Goal: Task Accomplishment & Management: Use online tool/utility

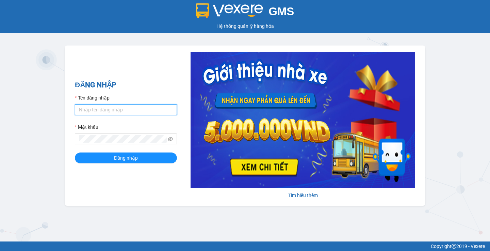
drag, startPoint x: 139, startPoint y: 105, endPoint x: 135, endPoint y: 103, distance: 4.3
click at [138, 105] on input "Tên đăng nhập" at bounding box center [126, 109] width 102 height 11
type input "tandung.minhquoc"
click at [140, 133] on div "Mật khẩu" at bounding box center [126, 128] width 102 height 10
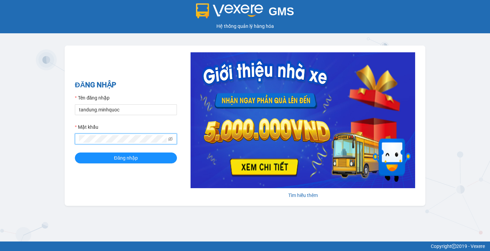
click at [75, 153] on button "Đăng nhập" at bounding box center [126, 158] width 102 height 11
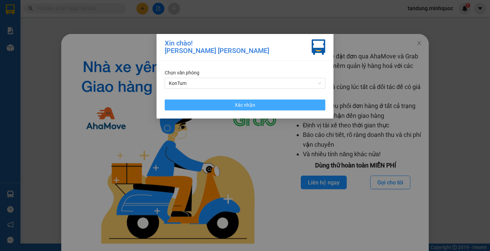
click at [268, 105] on button "Xác nhận" at bounding box center [245, 105] width 160 height 11
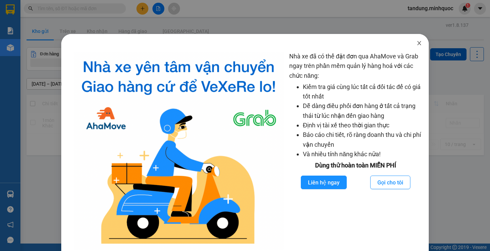
click at [412, 46] on span "Close" at bounding box center [418, 43] width 19 height 19
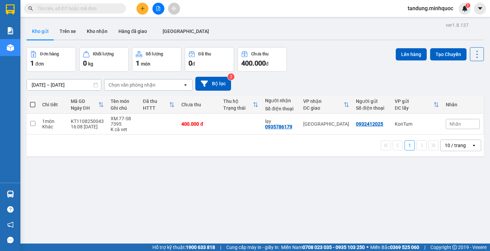
click at [156, 8] on icon "file-add" at bounding box center [158, 8] width 5 height 5
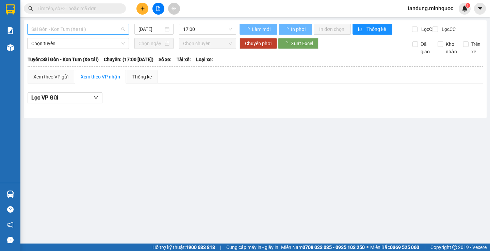
click at [79, 33] on span "Sài Gòn - Kon Tum (Xe tải)" at bounding box center [77, 29] width 93 height 10
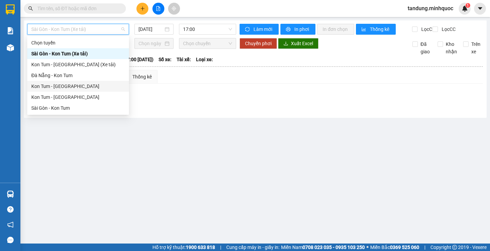
click at [81, 84] on div "Kon Tum - [GEOGRAPHIC_DATA]" at bounding box center [77, 86] width 93 height 7
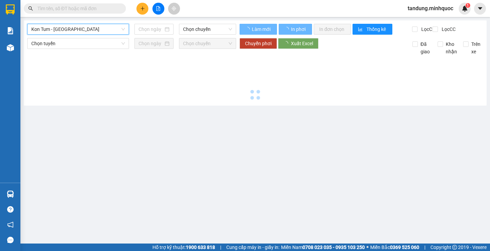
type input "[DATE]"
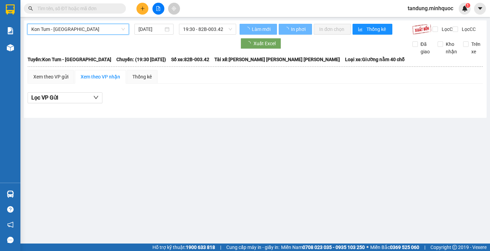
click at [80, 26] on span "Kon Tum - [GEOGRAPHIC_DATA]" at bounding box center [77, 29] width 93 height 10
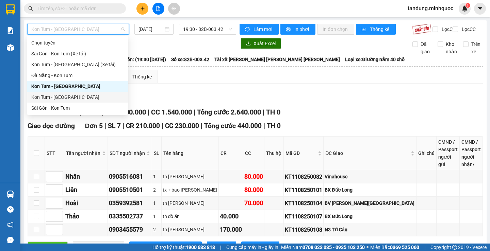
click at [69, 112] on div "Sài Gòn - Kon Tum" at bounding box center [77, 108] width 101 height 11
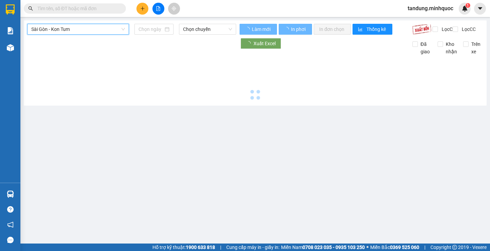
type input "[DATE]"
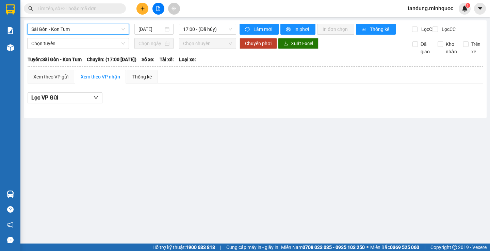
click at [223, 21] on div "[GEOGRAPHIC_DATA] - Kon Tum [GEOGRAPHIC_DATA] - [GEOGRAPHIC_DATA] Tum [DATE] 17…" at bounding box center [255, 69] width 462 height 98
click at [222, 31] on span "17:00 - (Đã hủy)" at bounding box center [207, 29] width 49 height 10
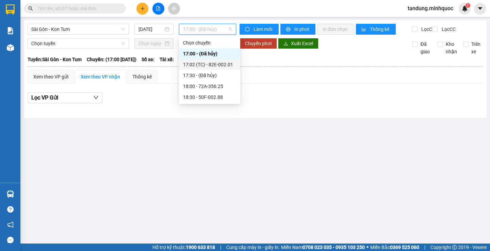
click at [226, 64] on div "17:02 (TC) - 82E-002.01" at bounding box center [209, 64] width 53 height 7
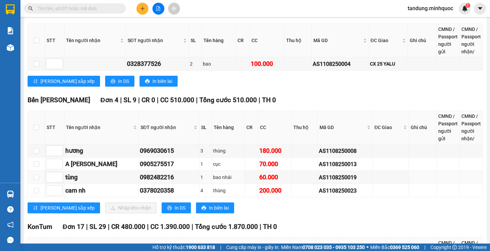
scroll to position [136, 0]
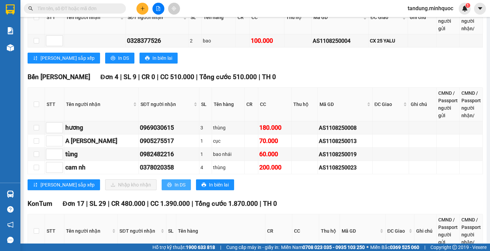
click at [161, 190] on button "In DS" at bounding box center [175, 184] width 29 height 11
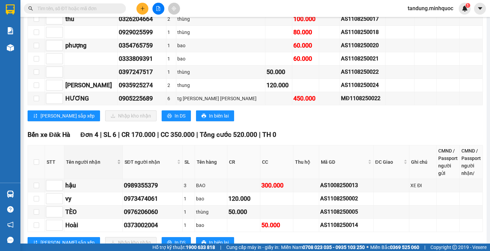
scroll to position [533, 0]
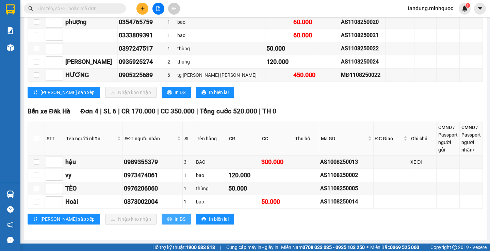
click at [174, 217] on span "In DS" at bounding box center [179, 219] width 11 height 7
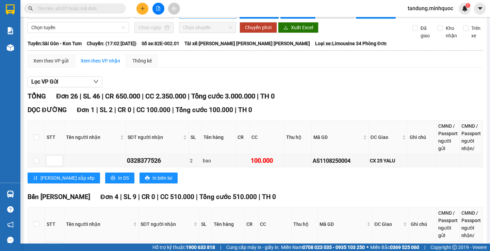
scroll to position [0, 0]
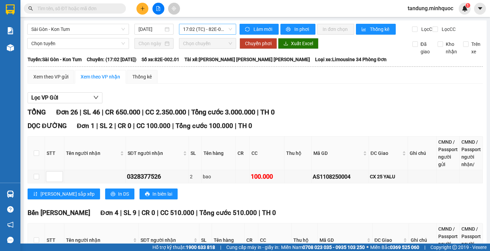
click at [211, 34] on span "17:02 (TC) - 82E-002.01" at bounding box center [207, 29] width 49 height 10
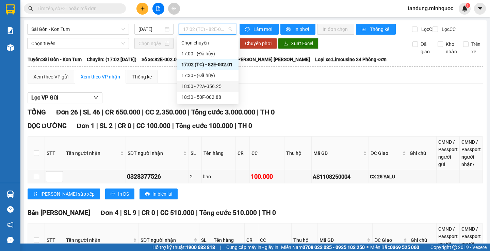
click at [220, 84] on div "18:00 - 72A-356.25" at bounding box center [207, 86] width 53 height 7
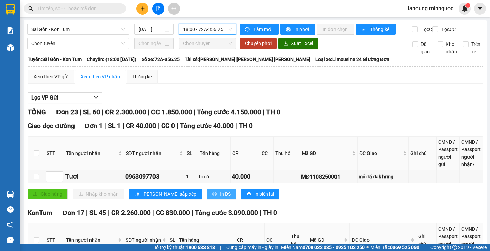
click at [212, 196] on icon "printer" at bounding box center [214, 194] width 5 height 5
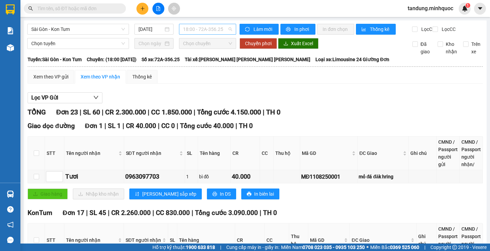
click at [222, 30] on span "18:00 - 72A-356.25" at bounding box center [207, 29] width 49 height 10
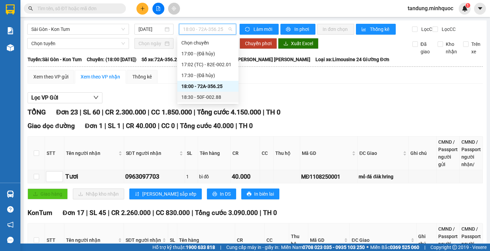
click at [217, 100] on div "18:30 - 50F-002.88" at bounding box center [207, 96] width 53 height 7
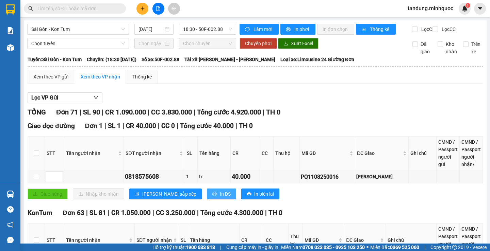
click at [220, 190] on span "In DS" at bounding box center [225, 193] width 11 height 7
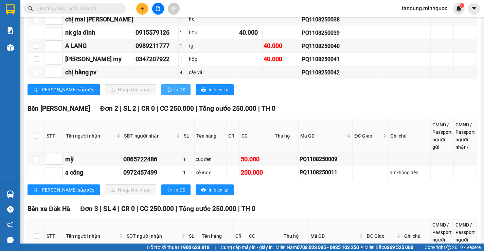
click at [161, 84] on button "In DS" at bounding box center [175, 89] width 29 height 11
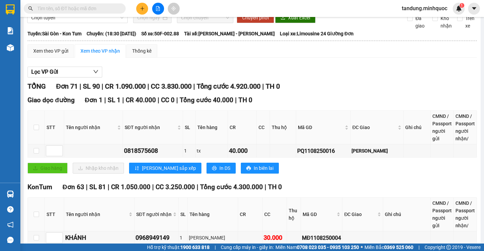
scroll to position [34, 0]
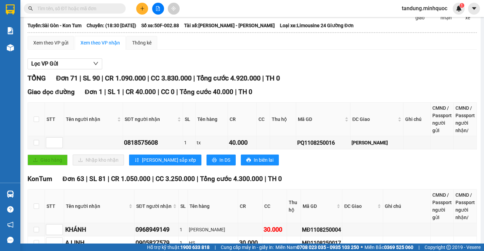
click at [217, 36] on th at bounding box center [252, 33] width 450 height 6
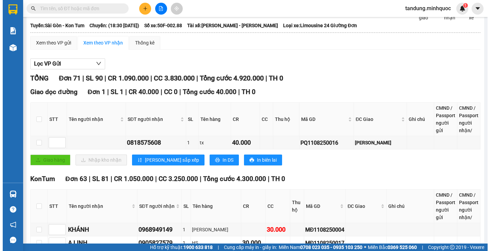
scroll to position [0, 0]
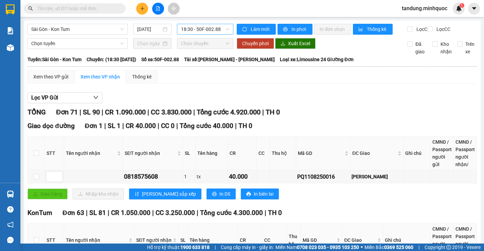
click at [218, 33] on span "18:30 - 50F-002.88" at bounding box center [205, 29] width 48 height 10
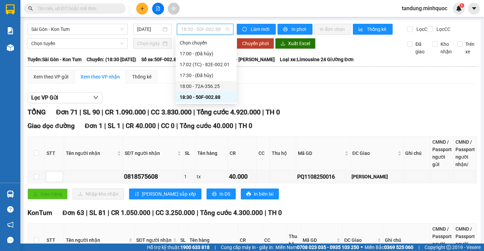
click at [219, 86] on div "18:00 - 72A-356.25" at bounding box center [206, 86] width 53 height 7
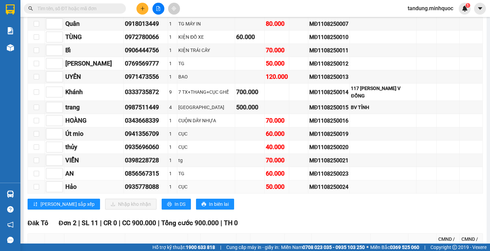
scroll to position [340, 0]
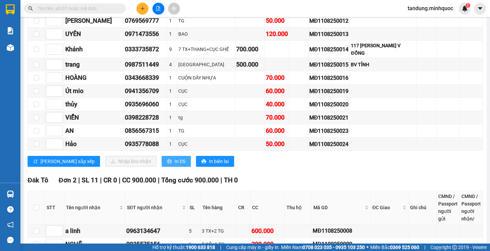
click at [174, 160] on span "In DS" at bounding box center [179, 161] width 11 height 7
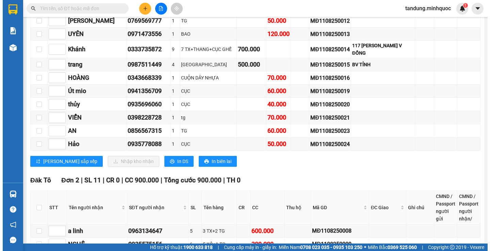
scroll to position [0, 0]
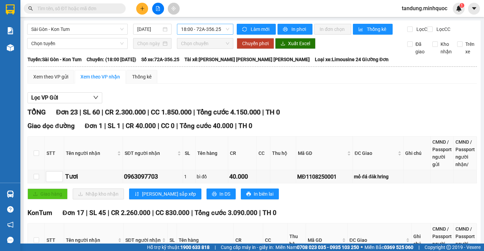
click at [200, 31] on span "18:00 - 72A-356.25" at bounding box center [205, 29] width 48 height 10
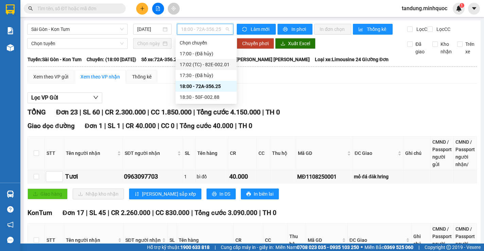
click at [218, 63] on div "17:02 (TC) - 82E-002.01" at bounding box center [206, 64] width 53 height 7
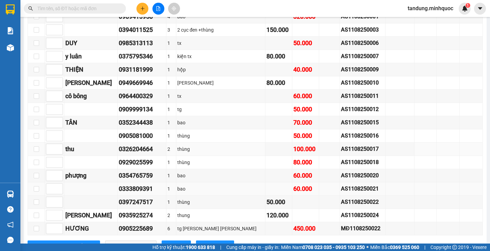
scroll to position [442, 0]
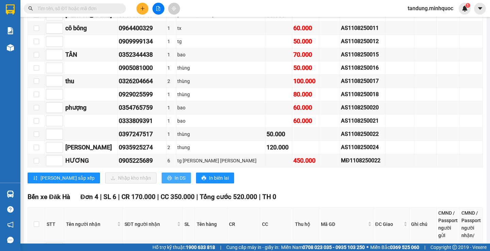
click at [161, 184] on button "In DS" at bounding box center [175, 178] width 29 height 11
